Goal: Task Accomplishment & Management: Manage account settings

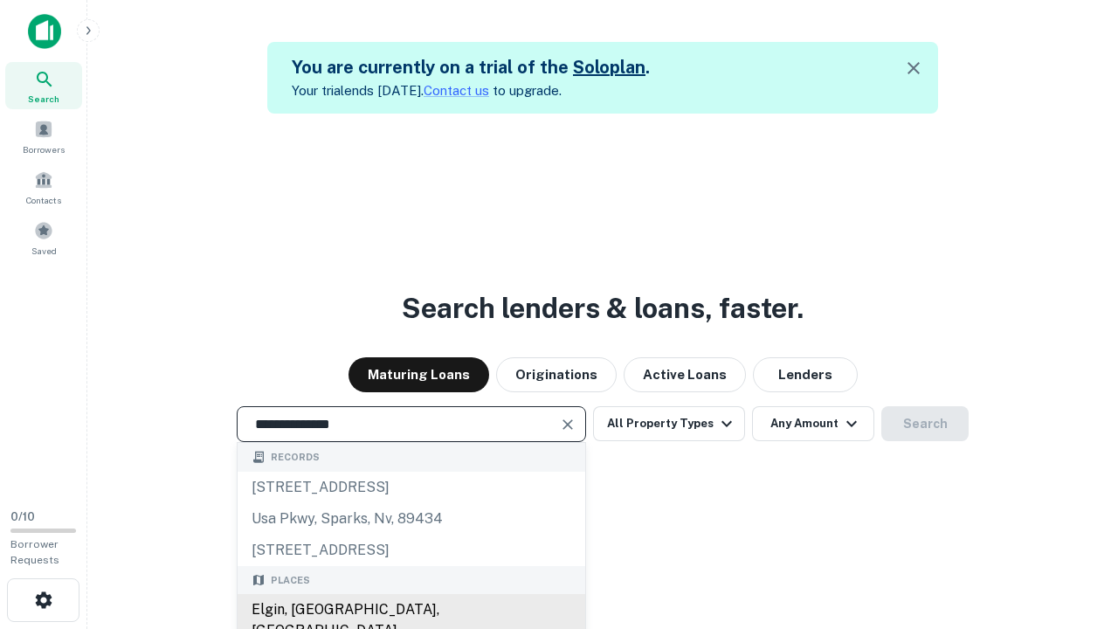
click at [411, 610] on div "Elgin, [GEOGRAPHIC_DATA], [GEOGRAPHIC_DATA]" at bounding box center [412, 620] width 348 height 52
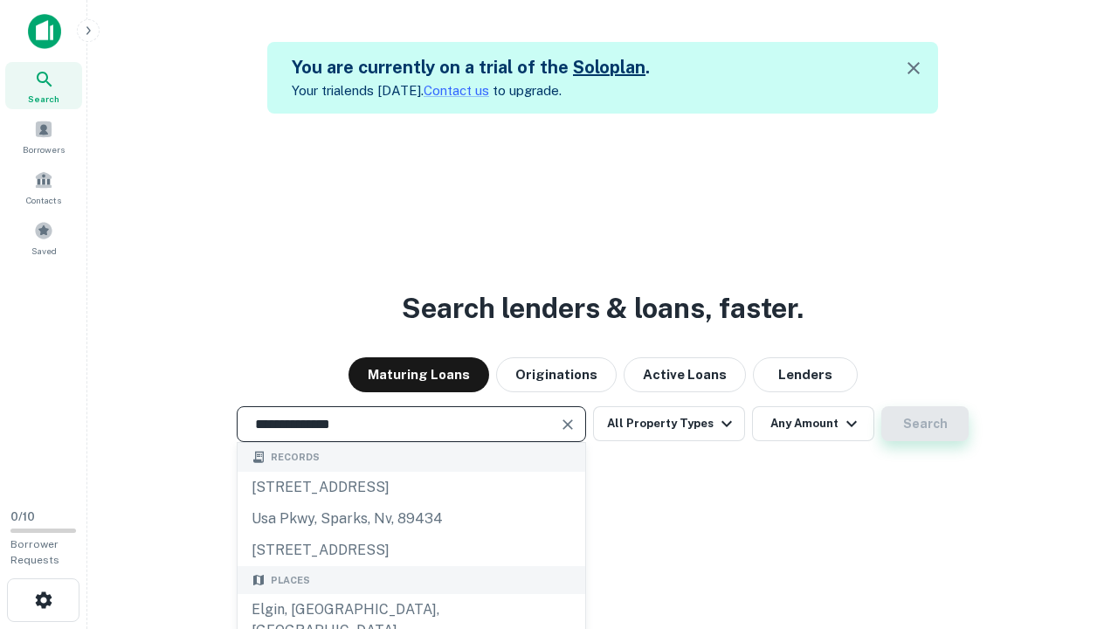
type input "**********"
click at [881, 406] on button "Search" at bounding box center [924, 423] width 87 height 35
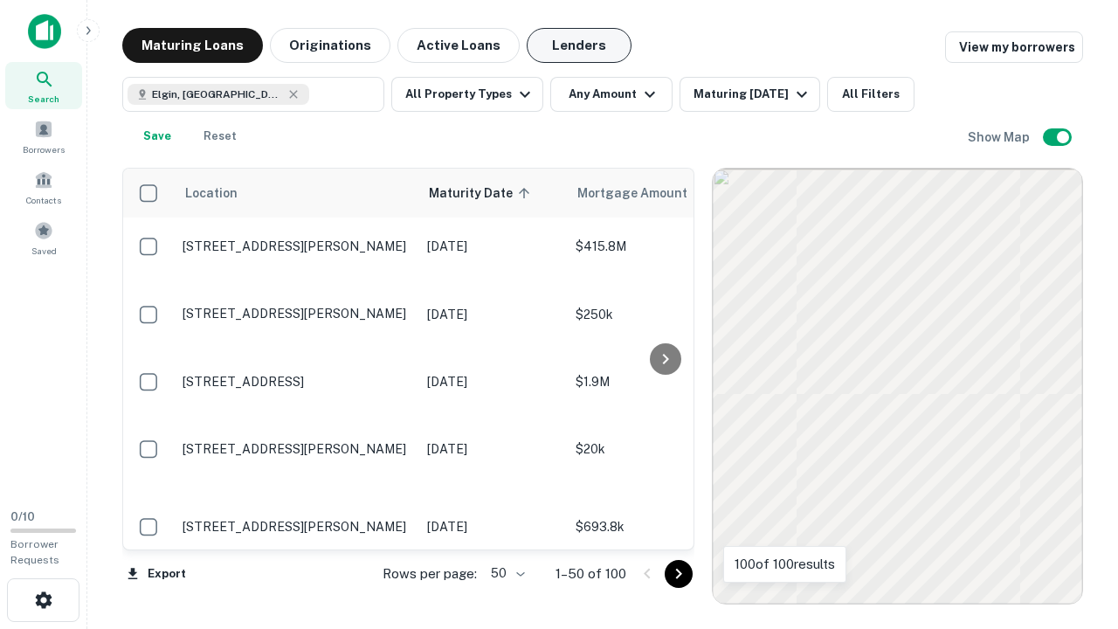
click at [579, 45] on button "Lenders" at bounding box center [579, 45] width 105 height 35
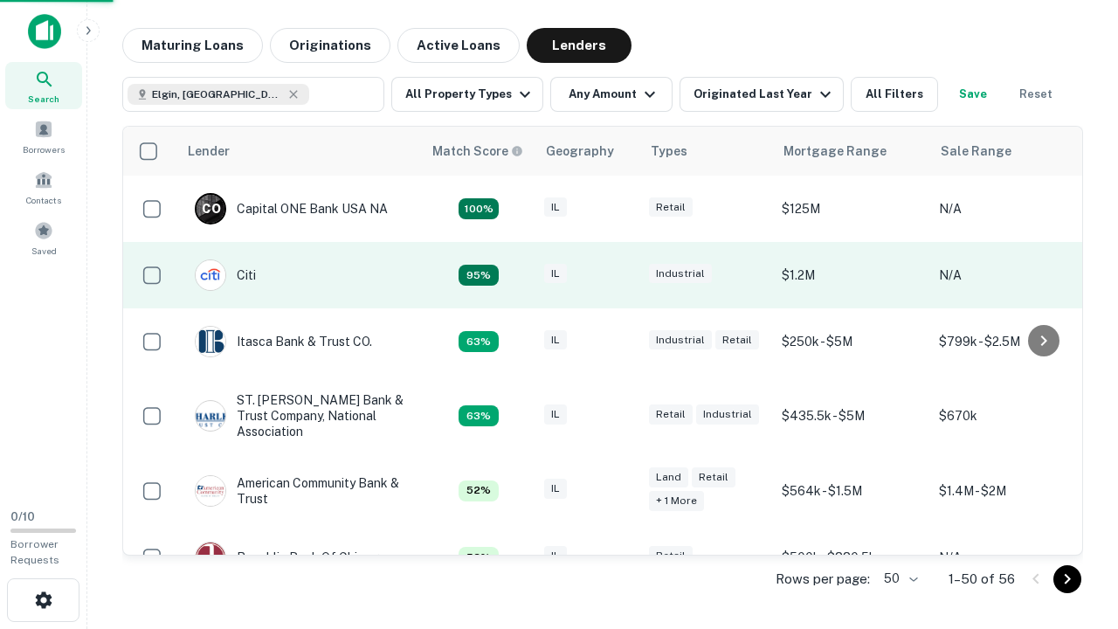
click at [620, 275] on div "IL" at bounding box center [587, 276] width 87 height 24
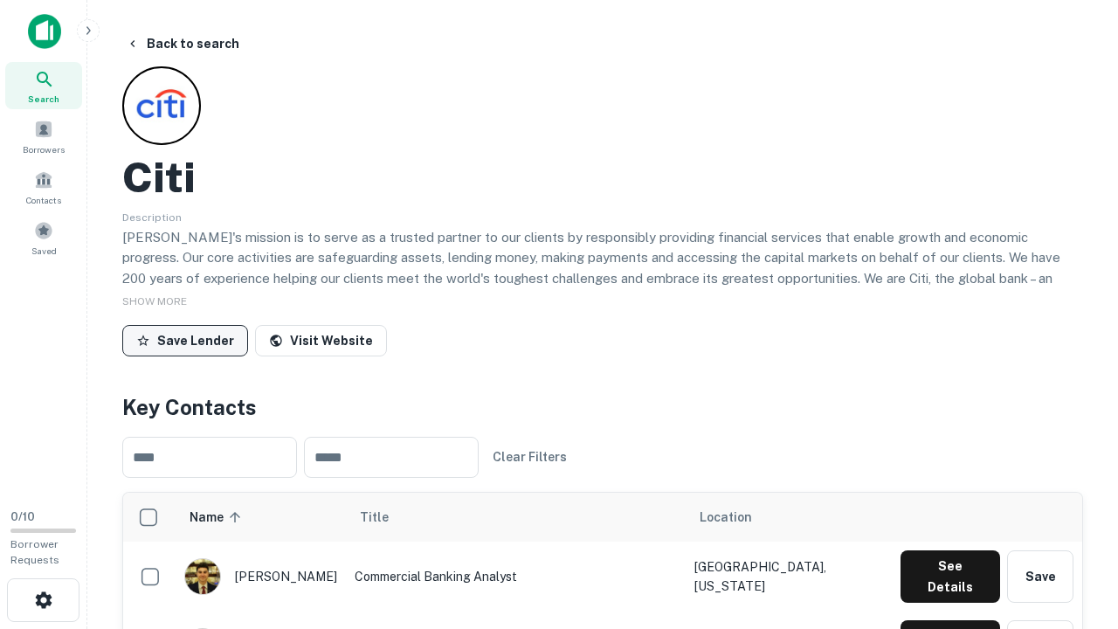
click at [185, 340] on button "Save Lender" at bounding box center [185, 340] width 126 height 31
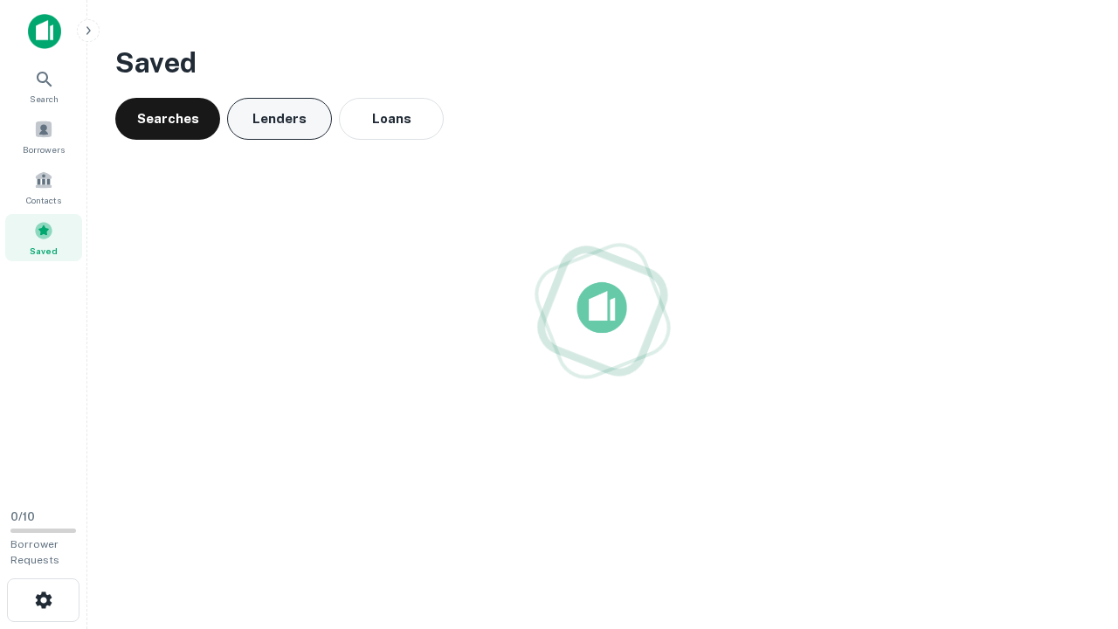
click at [280, 119] on button "Lenders" at bounding box center [279, 119] width 105 height 42
